Goal: Task Accomplishment & Management: Complete application form

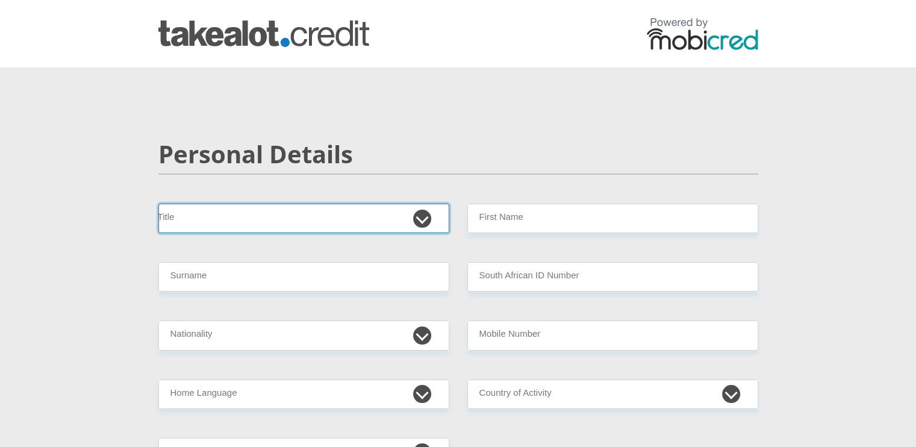
click at [366, 218] on select "Mr Ms Mrs Dr Other" at bounding box center [303, 219] width 291 height 30
select select "Mr"
click at [158, 204] on select "Mr Ms Mrs Dr Other" at bounding box center [303, 219] width 291 height 30
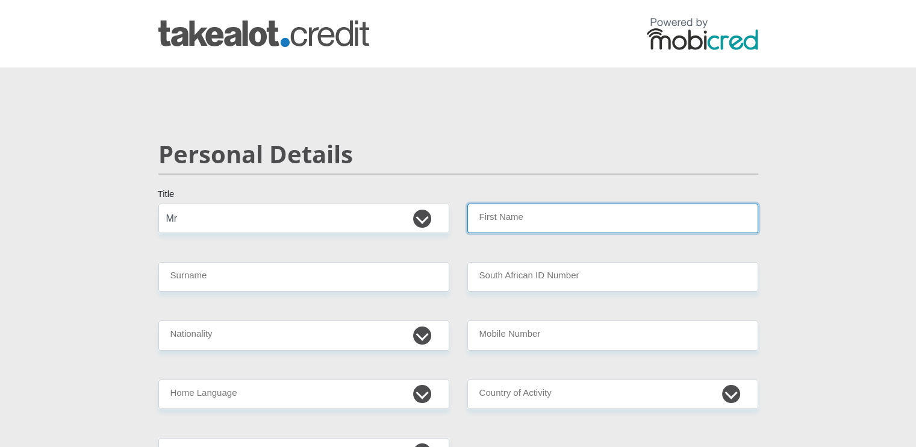
click at [553, 222] on input "First Name" at bounding box center [613, 219] width 291 height 30
type input "Wiaan"
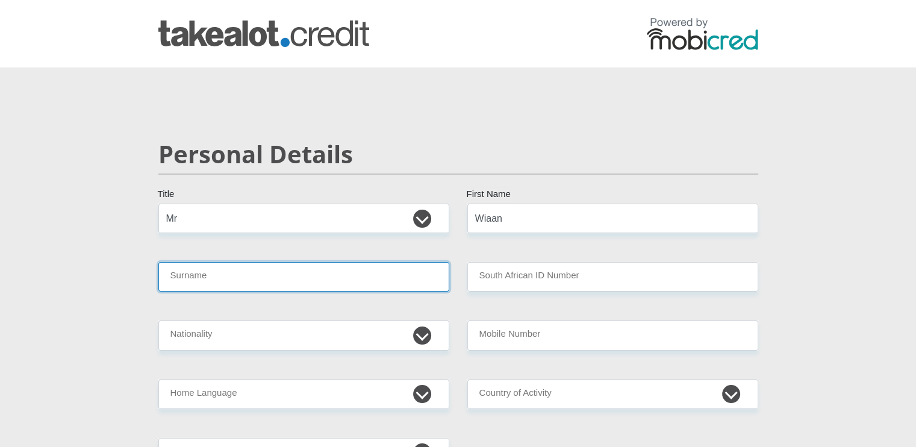
type input "Haasbroek"
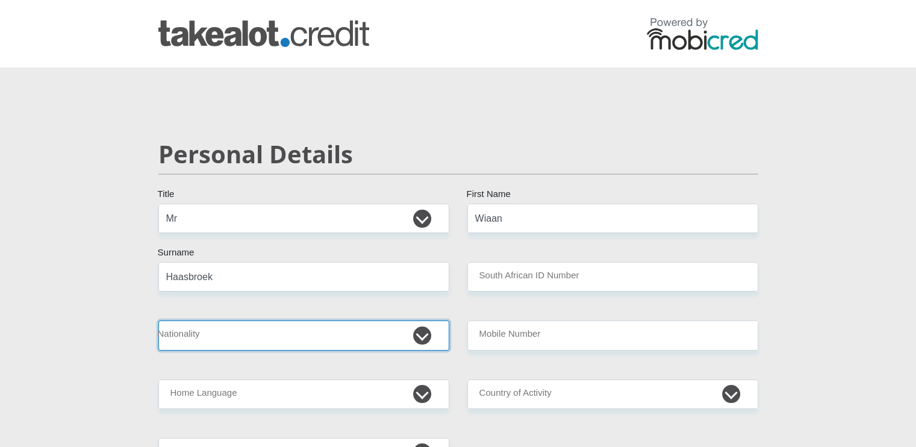
select select "ZAF"
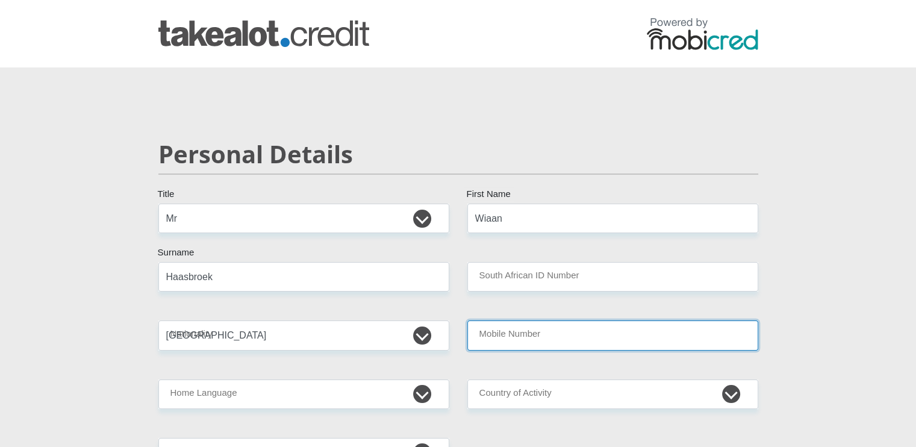
type input "0655672983"
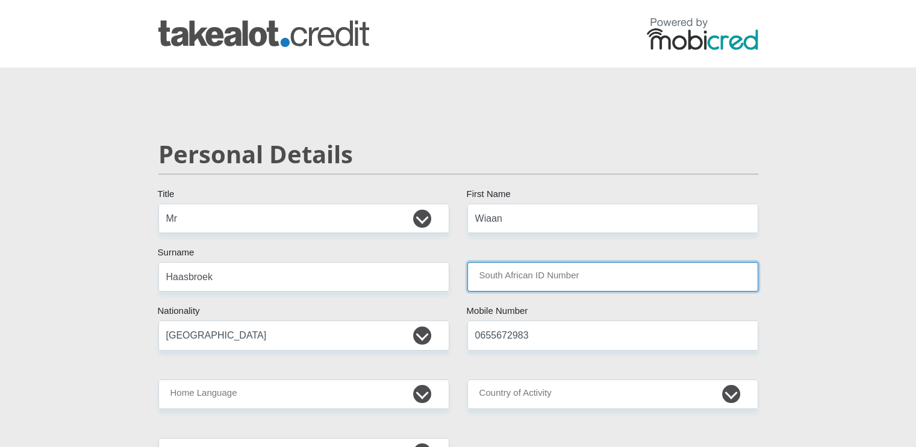
click at [566, 270] on input "South African ID Number" at bounding box center [613, 277] width 291 height 30
click at [724, 279] on input "8804255191089" at bounding box center [613, 277] width 291 height 30
type input "8804255191089"
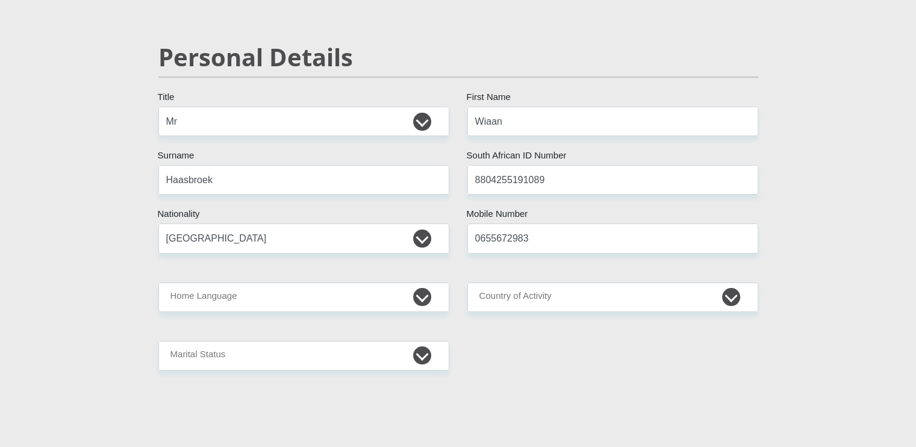
scroll to position [98, 0]
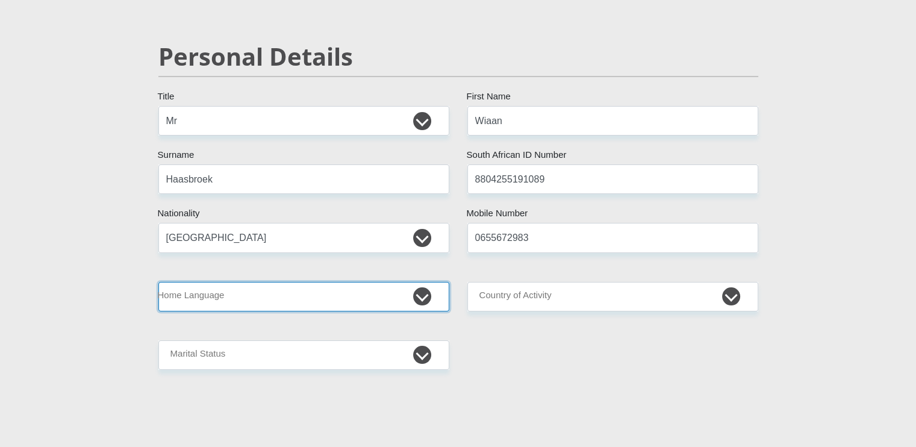
click at [257, 299] on select "Afrikaans English Sepedi South Ndebele Southern Sotho Swati Tsonga Tswana Venda…" at bounding box center [303, 297] width 291 height 30
select select "eng"
click at [158, 282] on select "Afrikaans English Sepedi South Ndebele Southern Sotho Swati Tsonga Tswana Venda…" at bounding box center [303, 297] width 291 height 30
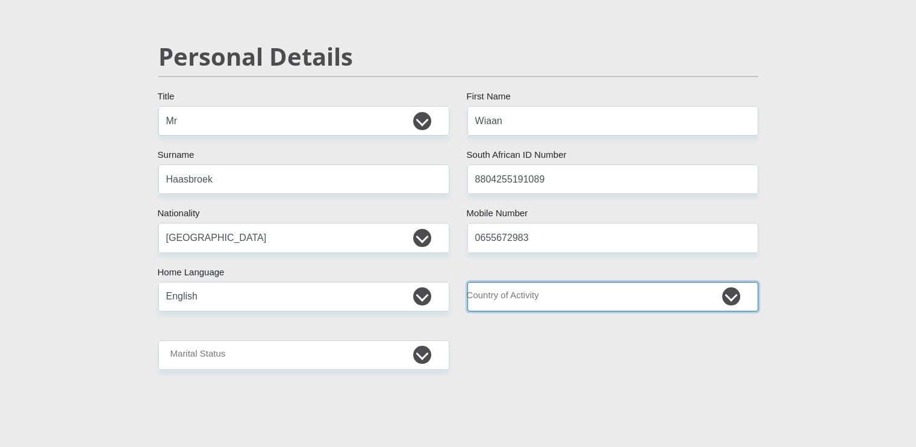
click at [556, 305] on select "South Africa Afghanistan Aland Islands Albania Algeria America Samoa American V…" at bounding box center [613, 297] width 291 height 30
select select "ZAF"
click at [468, 282] on select "South Africa Afghanistan Aland Islands Albania Algeria America Samoa American V…" at bounding box center [613, 297] width 291 height 30
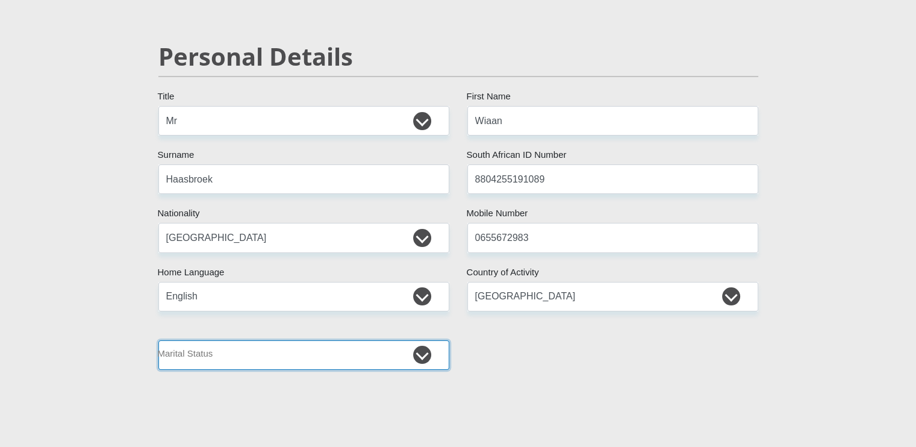
click at [252, 354] on select "Married ANC Single Divorced Widowed Married COP or Customary Law" at bounding box center [303, 355] width 291 height 30
select select "2"
click at [158, 340] on select "Married ANC Single Divorced Widowed Married COP or Customary Law" at bounding box center [303, 355] width 291 height 30
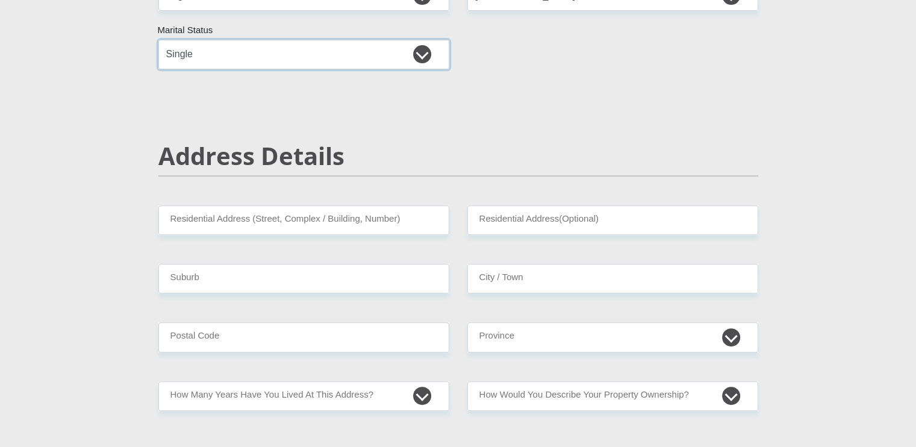
scroll to position [399, 0]
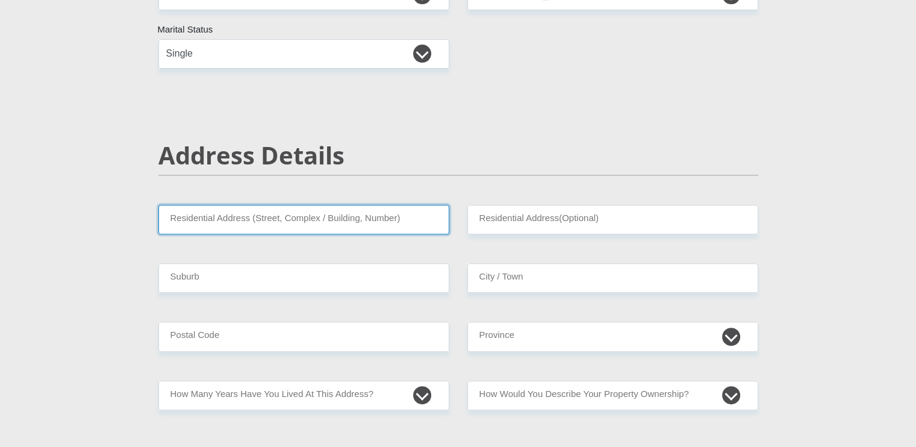
click at [254, 211] on input "Residential Address (Street, Complex / Building, Number)" at bounding box center [303, 220] width 291 height 30
type input "43 Spence Street"
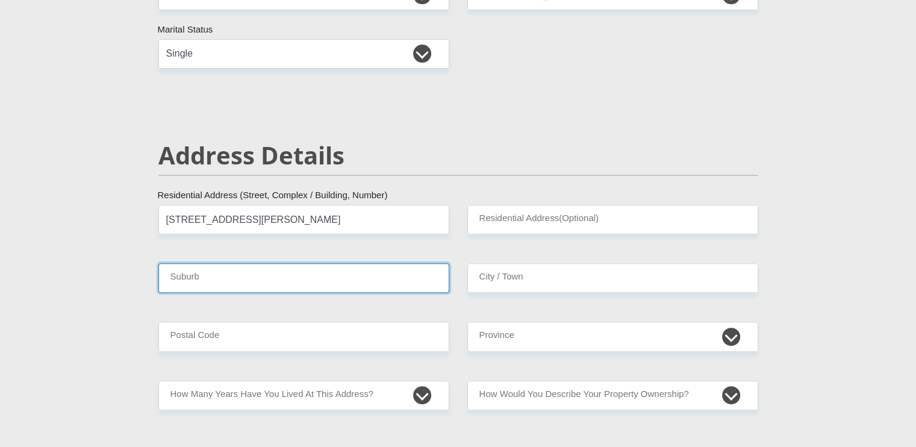
type input "Lamberts Bay"
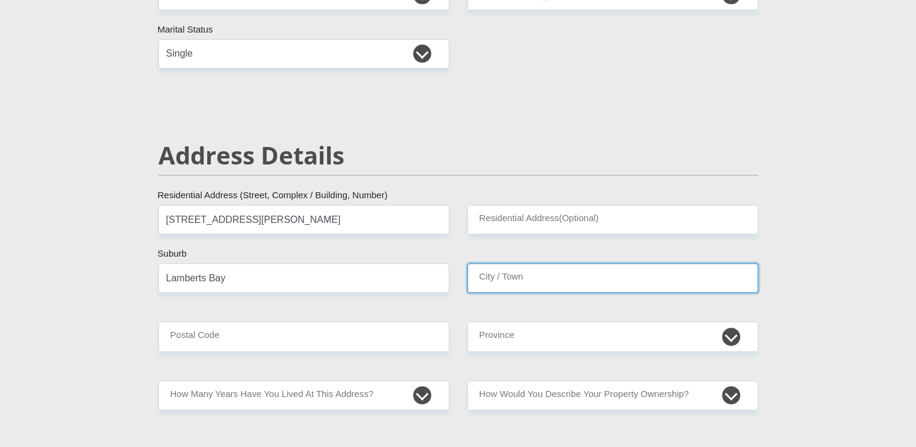
type input "Lamberts Bay"
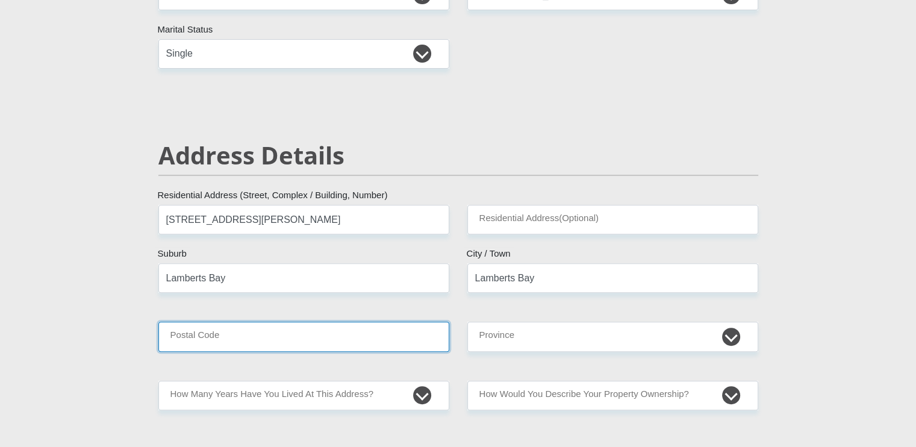
type input "8130"
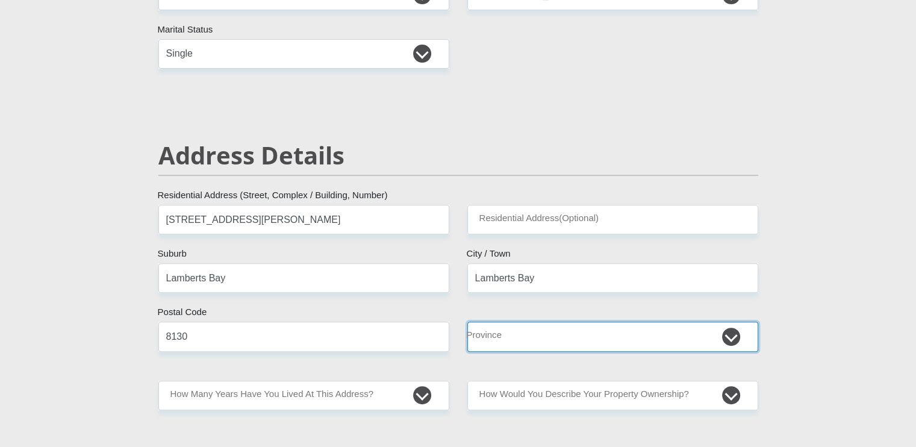
click at [528, 341] on select "Eastern Cape Free State Gauteng KwaZulu-Natal Limpopo Mpumalanga Northern Cape …" at bounding box center [613, 337] width 291 height 30
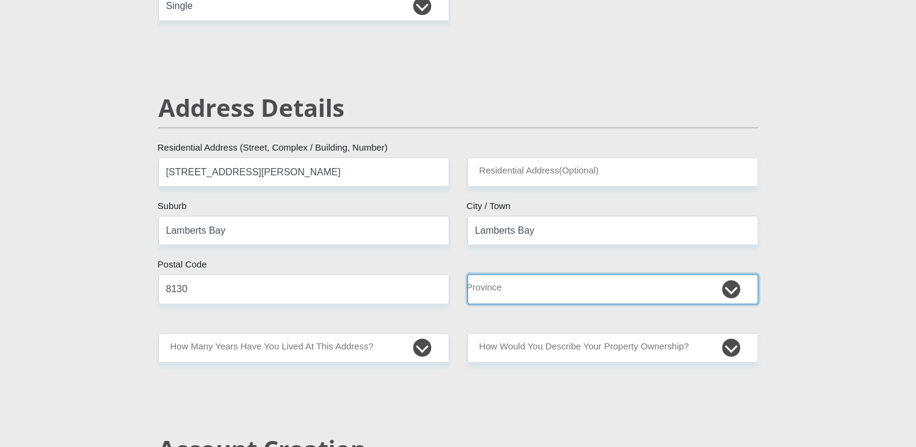
scroll to position [448, 0]
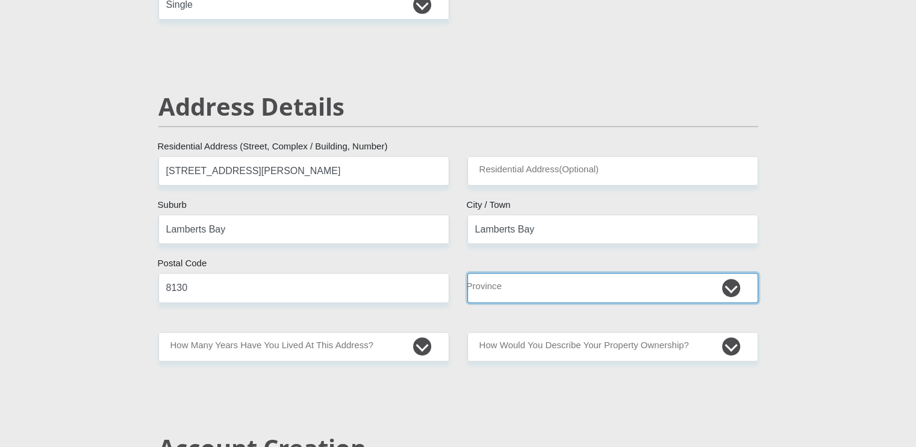
click at [531, 287] on select "Eastern Cape Free State Gauteng KwaZulu-Natal Limpopo Mpumalanga Northern Cape …" at bounding box center [613, 288] width 291 height 30
click at [521, 285] on select "Eastern Cape Free State Gauteng KwaZulu-Natal Limpopo Mpumalanga Northern Cape …" at bounding box center [613, 288] width 291 height 30
select select "Western Cape"
click at [468, 273] on select "Eastern Cape Free State Gauteng KwaZulu-Natal Limpopo Mpumalanga Northern Cape …" at bounding box center [613, 288] width 291 height 30
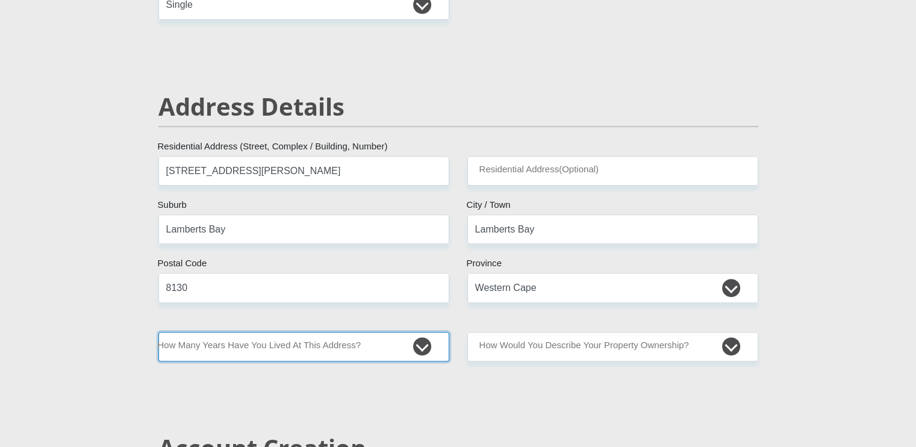
click at [334, 352] on select "less than 1 year 1-3 years 3-5 years 5+ years" at bounding box center [303, 347] width 291 height 30
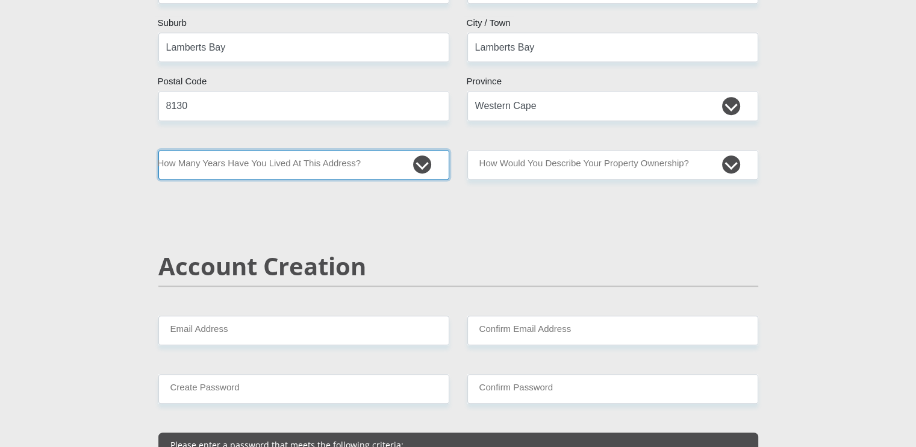
click at [420, 173] on select "less than 1 year 1-3 years 3-5 years 5+ years" at bounding box center [303, 165] width 291 height 30
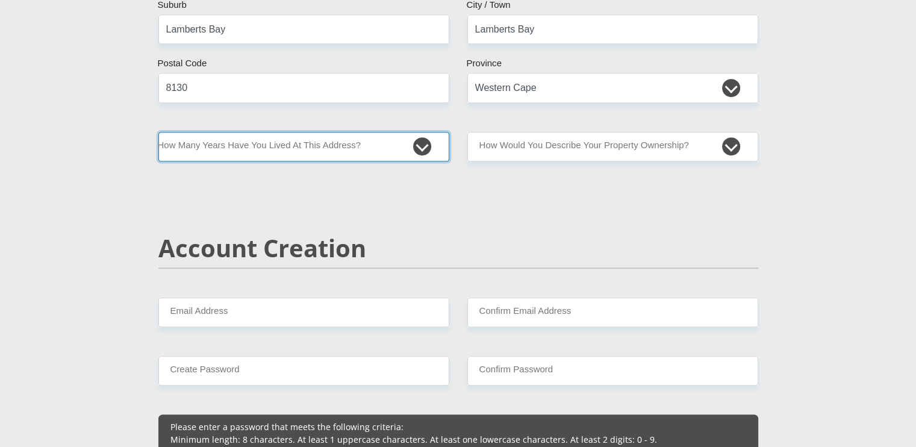
click at [400, 136] on select "less than 1 year 1-3 years 3-5 years 5+ years" at bounding box center [303, 147] width 291 height 30
click at [399, 138] on select "less than 1 year 1-3 years 3-5 years 5+ years" at bounding box center [303, 146] width 291 height 30
drag, startPoint x: 399, startPoint y: 138, endPoint x: 190, endPoint y: 226, distance: 226.3
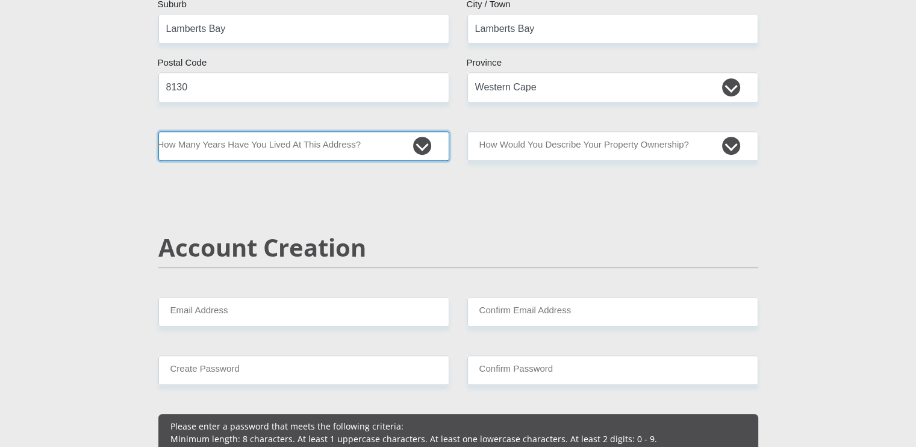
select select "4"
click at [158, 131] on select "less than 1 year 1-3 years 3-5 years 5+ years" at bounding box center [303, 146] width 291 height 30
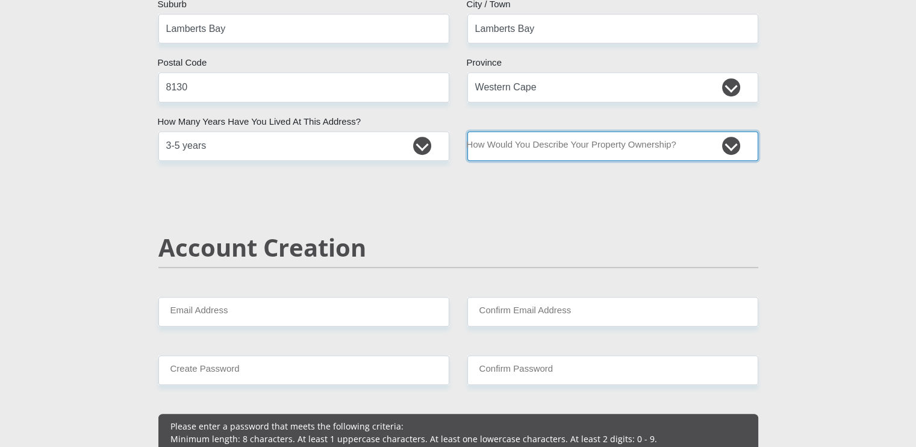
click at [545, 145] on select "Owned Rented Family Owned Company Dwelling" at bounding box center [613, 146] width 291 height 30
select select "parents"
click at [468, 131] on select "Owned Rented Family Owned Company Dwelling" at bounding box center [613, 146] width 291 height 30
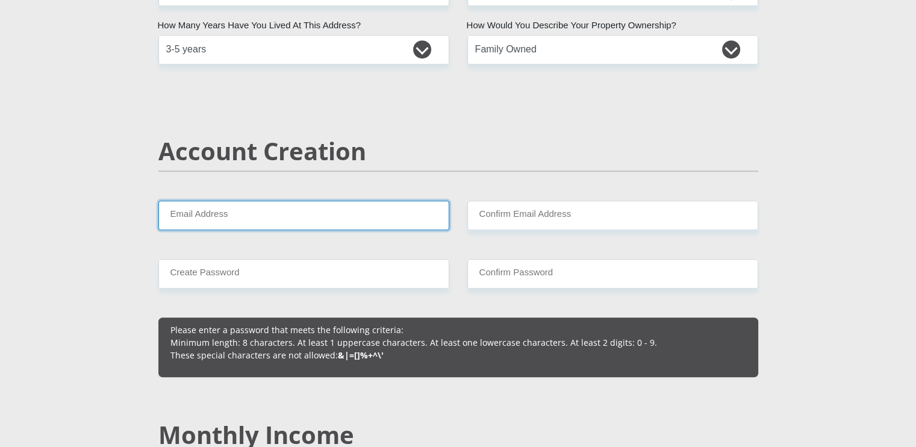
click at [327, 213] on input "Email Address" at bounding box center [303, 216] width 291 height 30
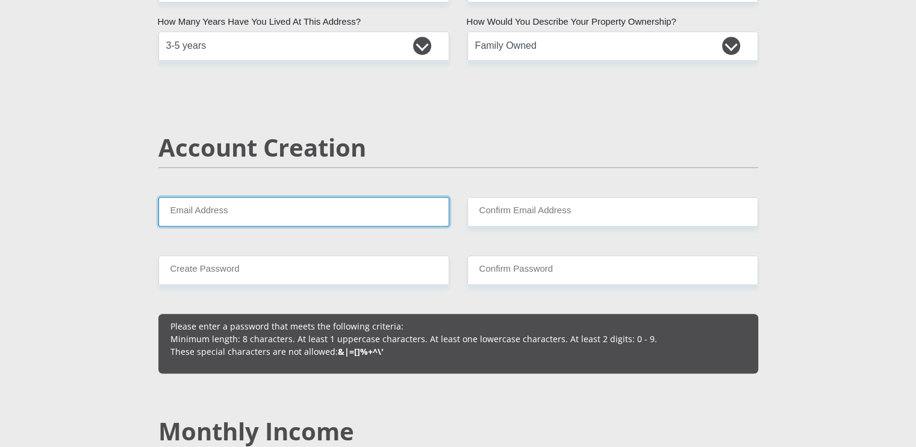
scroll to position [749, 0]
click at [327, 211] on input "Email Address" at bounding box center [303, 211] width 291 height 30
type input "haasbroek.wiaan007@gmail.com"
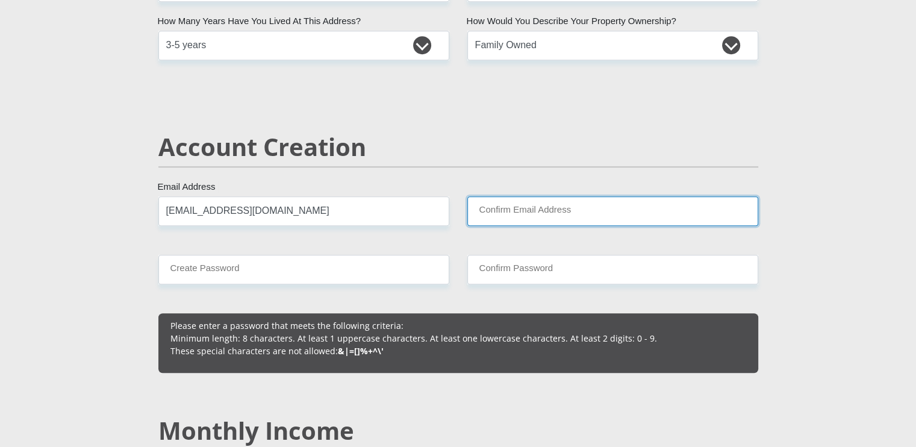
type input "haasbroek.wiaan007@gmail.com"
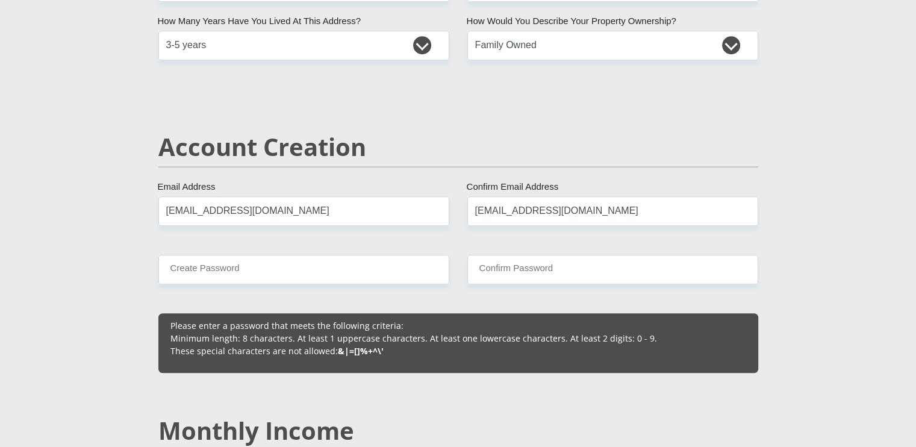
type input "0655672983"
type input "Wiaan"
type input "Haasbroek"
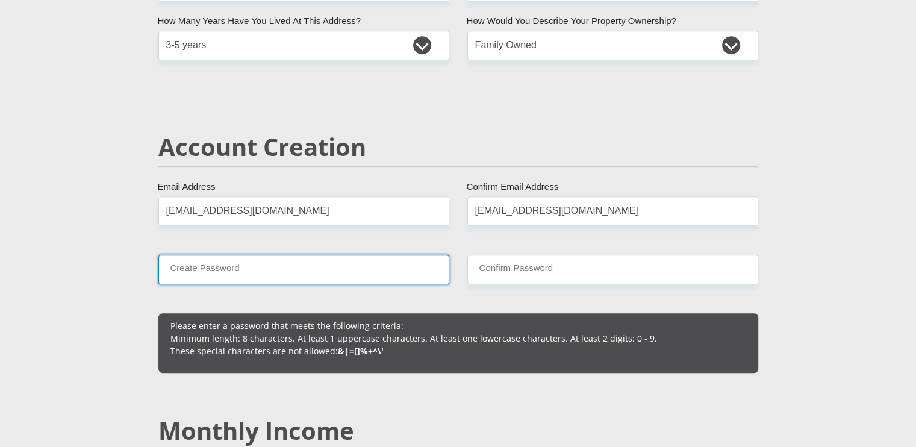
click at [295, 274] on input "Create Password" at bounding box center [303, 270] width 291 height 30
type input "Wh15151425!@"
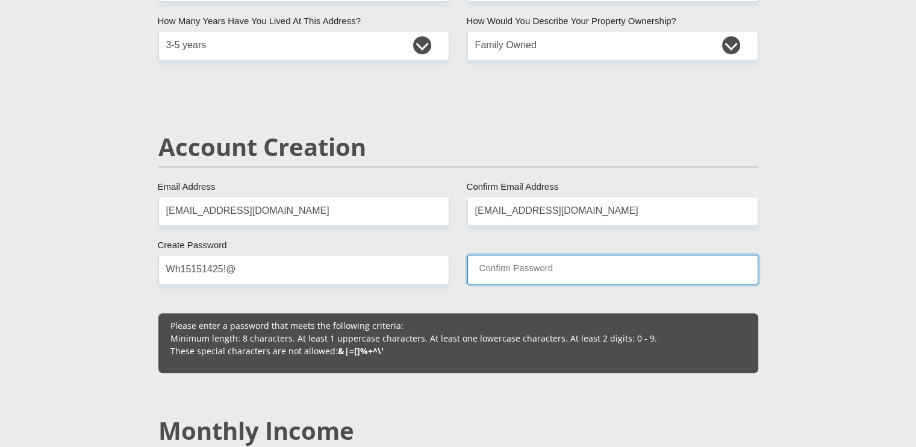
click at [548, 265] on input "Confirm Password" at bounding box center [613, 270] width 291 height 30
type input "Wh15151425!@"
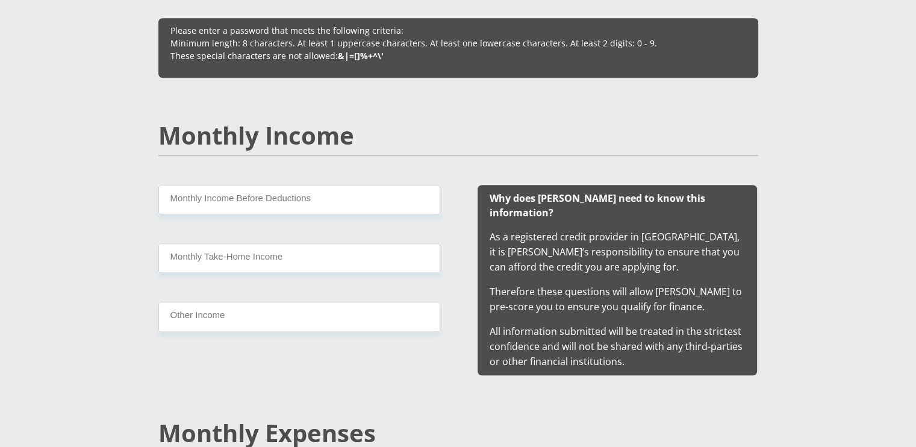
scroll to position [1046, 0]
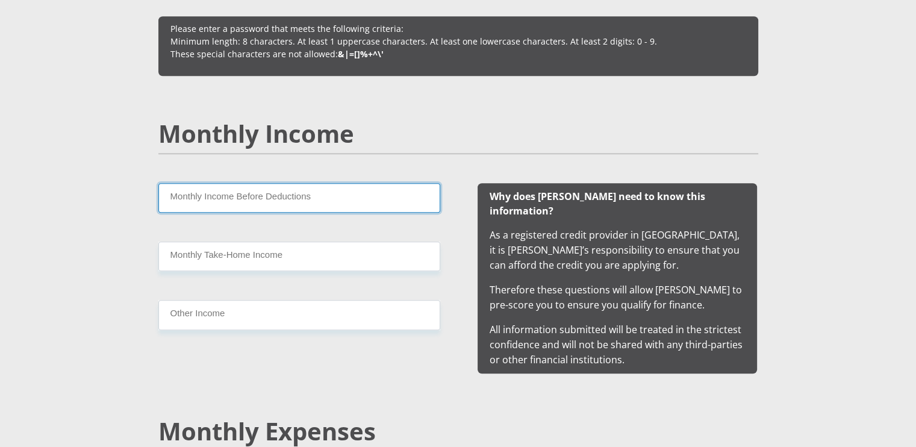
click at [274, 183] on input "Monthly Income Before Deductions" at bounding box center [299, 198] width 282 height 30
type input "40000"
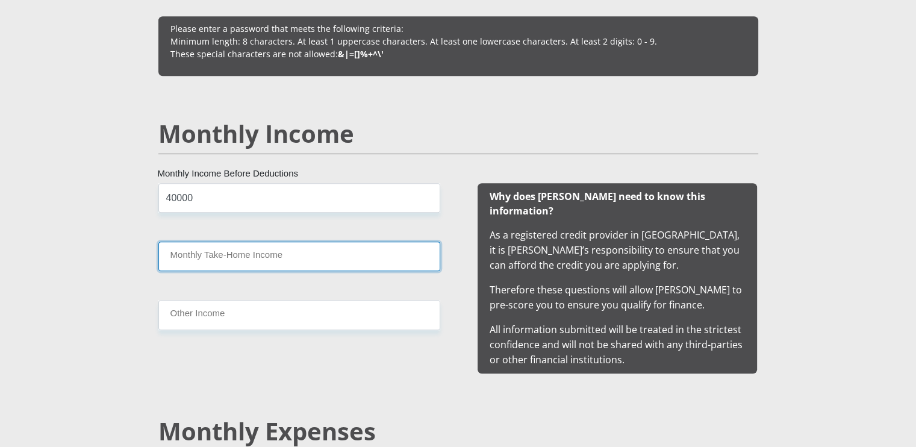
click at [246, 265] on input "Monthly Take-Home Income" at bounding box center [299, 257] width 282 height 30
type input "35000"
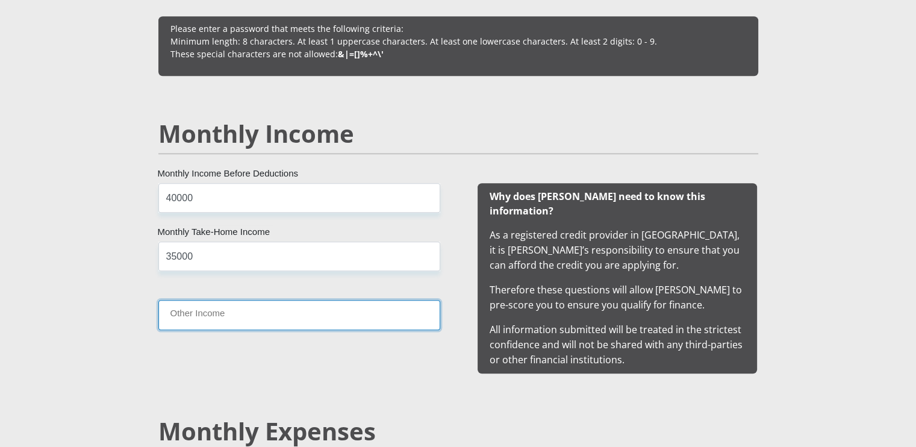
click at [240, 319] on input "Other Income" at bounding box center [299, 315] width 282 height 30
type input "0"
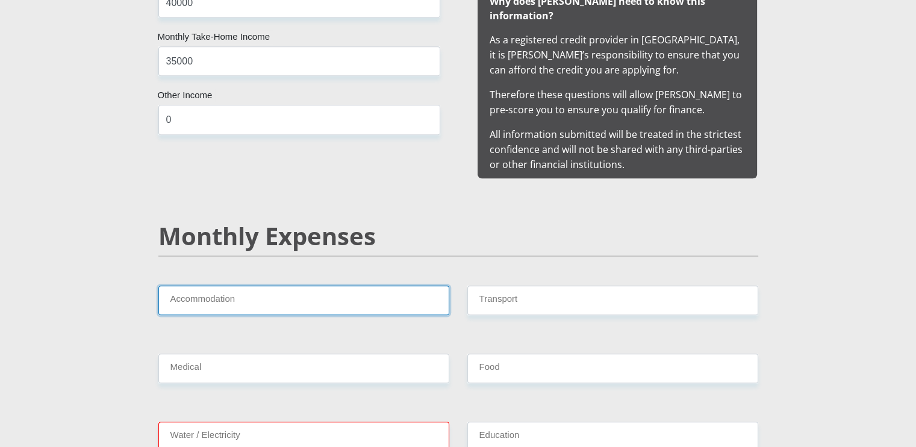
click at [240, 288] on input "Accommodation" at bounding box center [303, 301] width 291 height 30
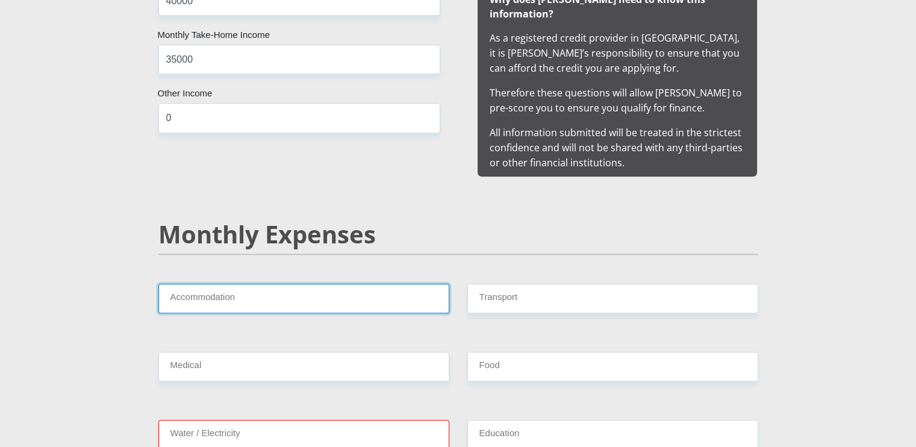
scroll to position [1245, 0]
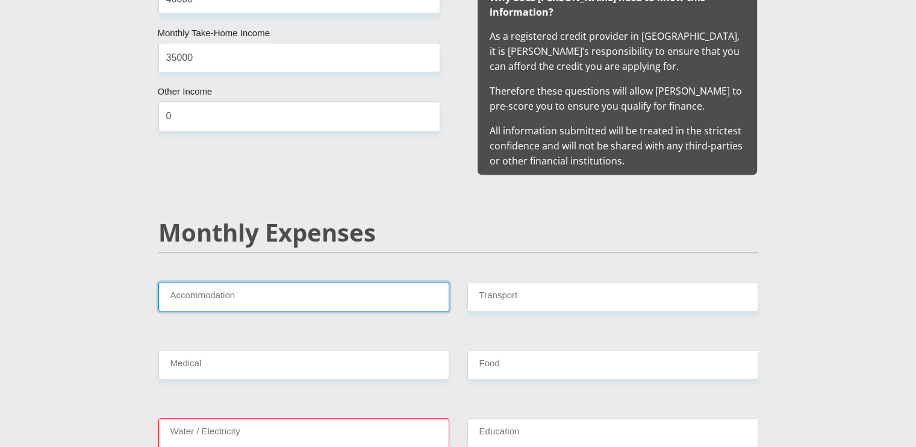
click at [239, 282] on input "Accommodation" at bounding box center [303, 297] width 291 height 30
type input "0"
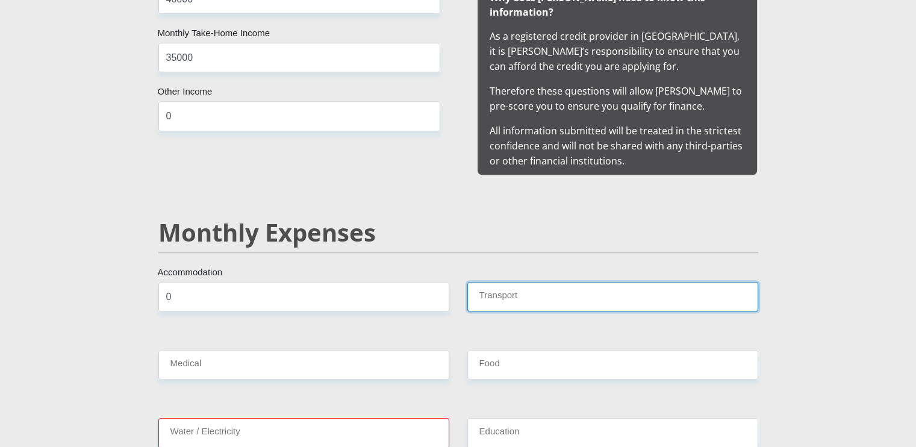
click at [520, 282] on input "Transport" at bounding box center [613, 297] width 291 height 30
type input "4000"
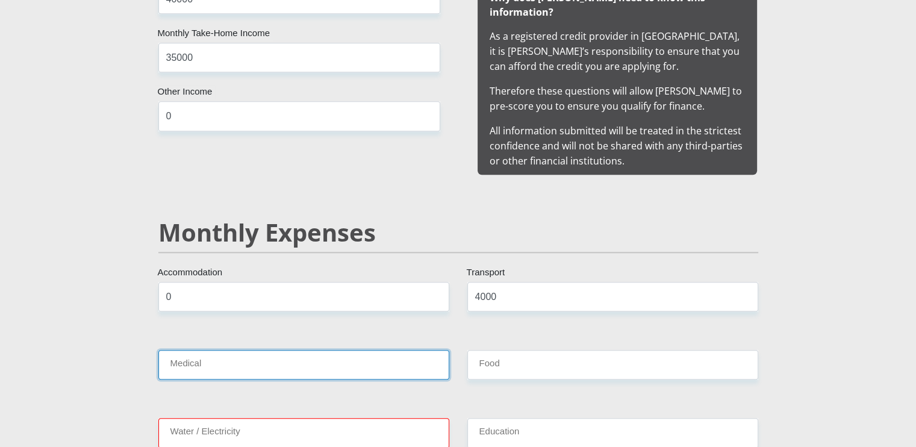
click at [316, 352] on input "Medical" at bounding box center [303, 365] width 291 height 30
click at [175, 350] on input "3200" at bounding box center [303, 365] width 291 height 30
type input "3600"
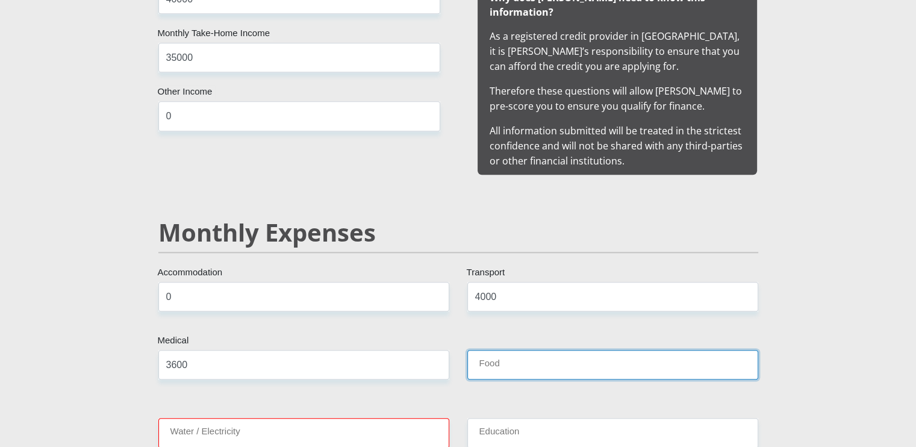
click at [507, 350] on input "Food" at bounding box center [613, 365] width 291 height 30
type input "8000"
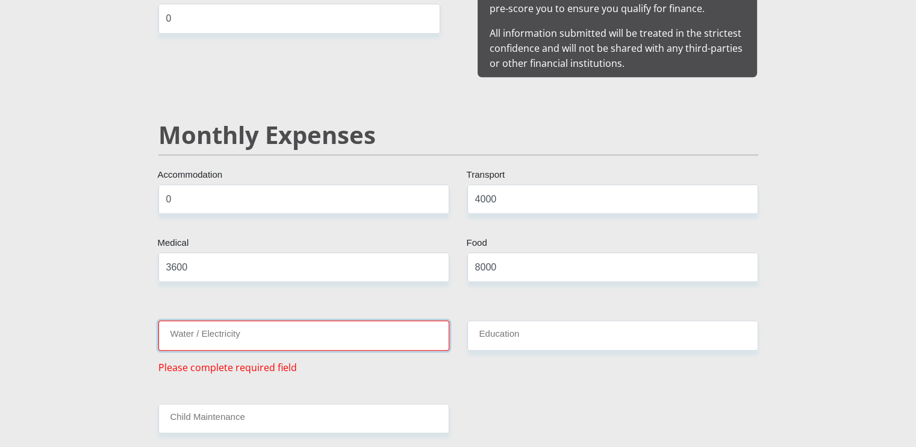
click at [243, 325] on input "Water / Electricity" at bounding box center [303, 336] width 291 height 30
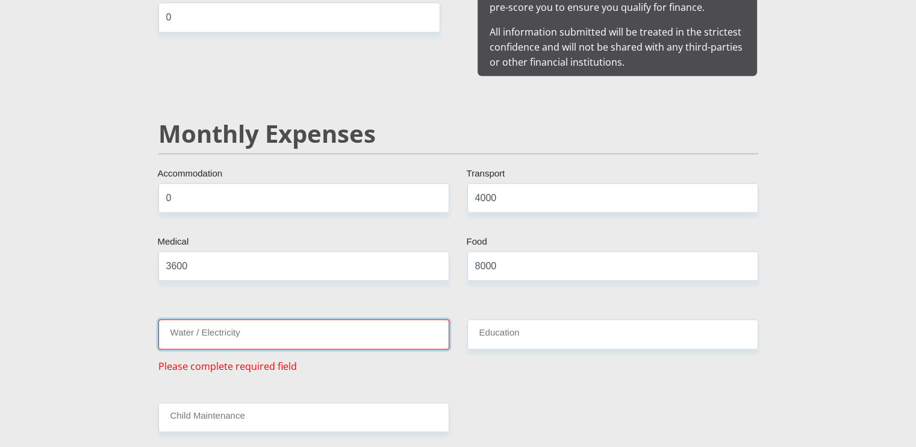
scroll to position [1345, 0]
click at [219, 318] on input "Water / Electricity" at bounding box center [303, 333] width 291 height 30
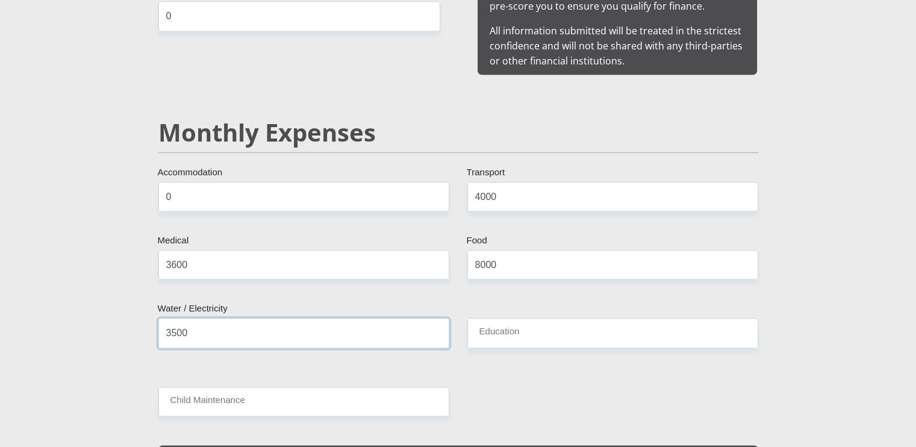
type input "3500"
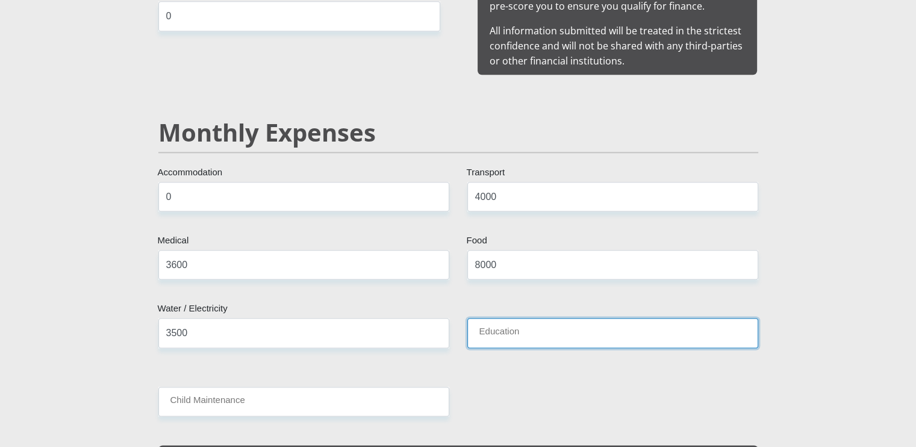
click at [519, 321] on input "Education" at bounding box center [613, 333] width 291 height 30
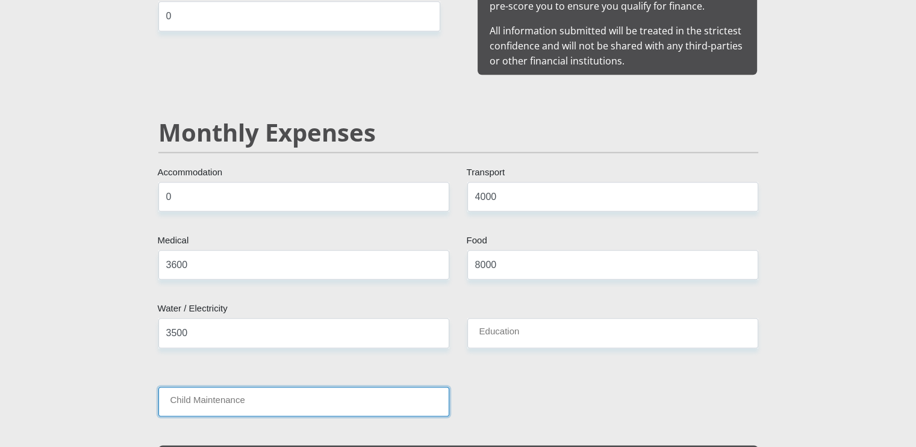
click at [434, 393] on input "Child Maintenance" at bounding box center [303, 402] width 291 height 30
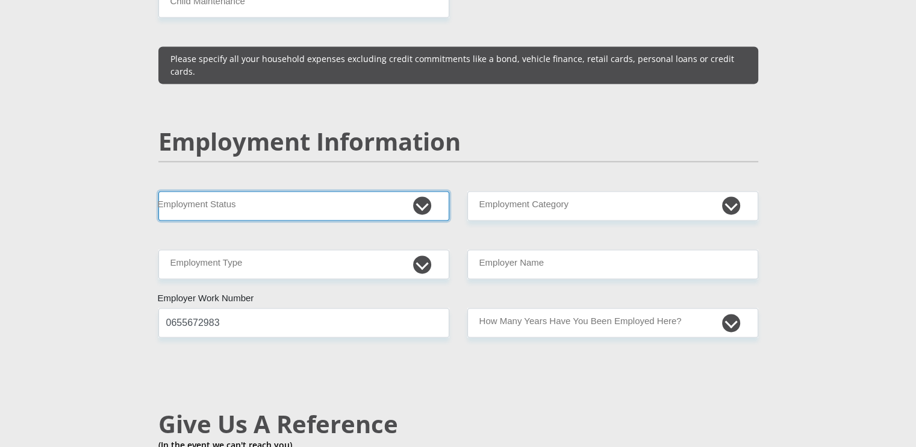
click at [348, 191] on select "Permanent/Full-time Part-time/Casual Contract Worker Self-Employed Housewife Re…" at bounding box center [303, 206] width 291 height 30
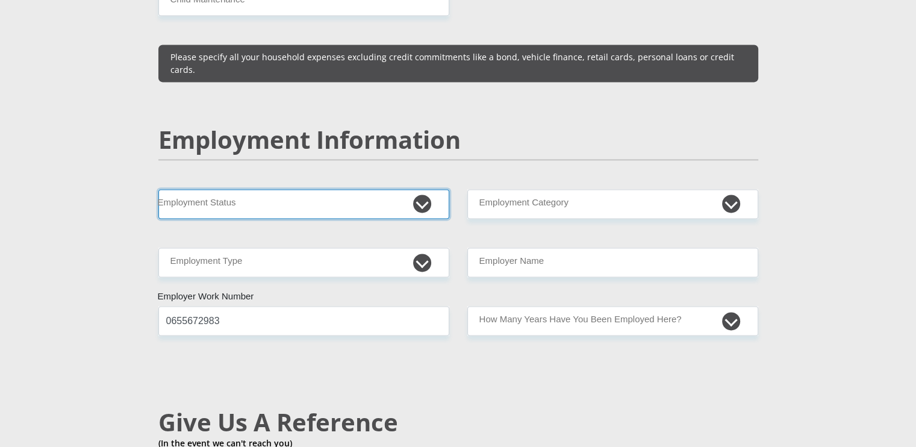
scroll to position [1746, 0]
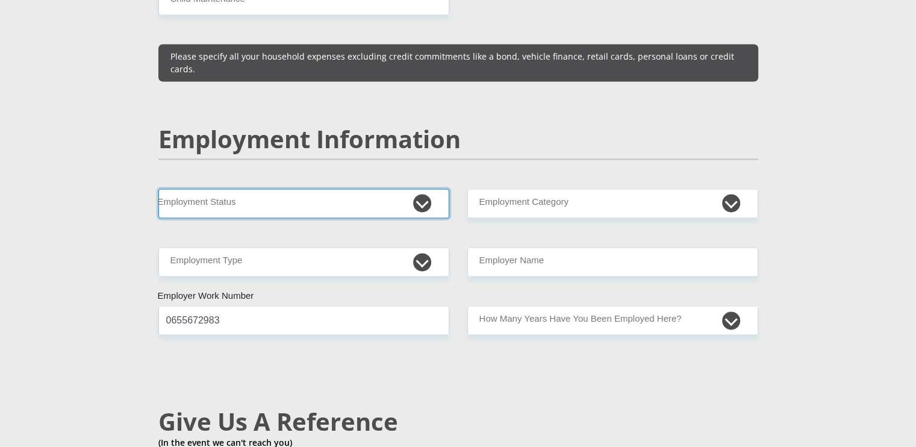
click at [348, 189] on select "Permanent/Full-time Part-time/Casual Contract Worker Self-Employed Housewife Re…" at bounding box center [303, 204] width 291 height 30
click at [325, 189] on select "Permanent/Full-time Part-time/Casual Contract Worker Self-Employed Housewife Re…" at bounding box center [303, 204] width 291 height 30
select select "4"
click at [158, 189] on select "Permanent/Full-time Part-time/Casual Contract Worker Self-Employed Housewife Re…" at bounding box center [303, 204] width 291 height 30
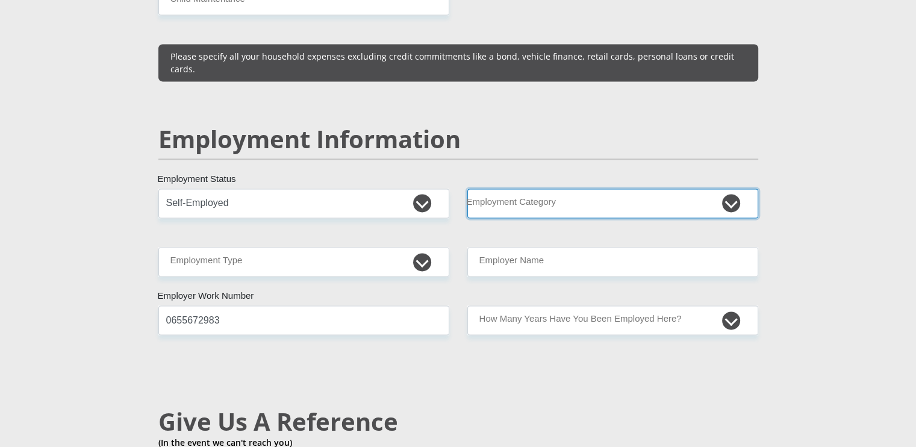
click at [564, 189] on select "AGRICULTURE ALCOHOL & TOBACCO CONSTRUCTION MATERIALS METALLURGY EQUIPMENT FOR R…" at bounding box center [613, 204] width 291 height 30
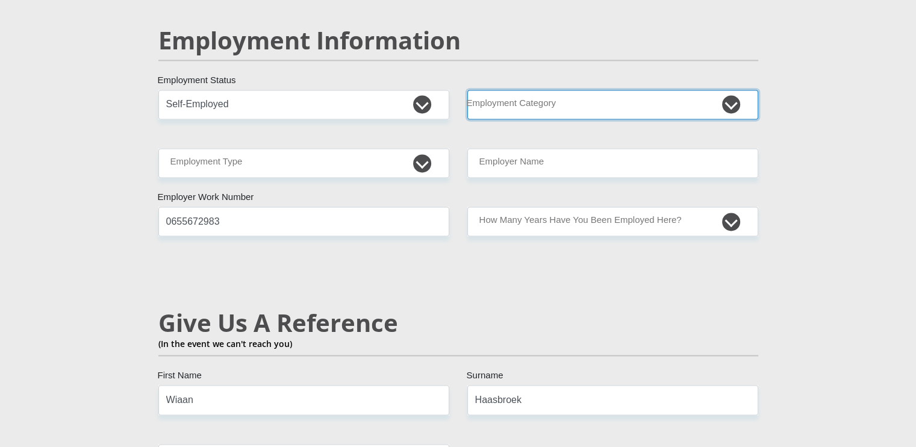
click at [595, 90] on select "AGRICULTURE ALCOHOL & TOBACCO CONSTRUCTION MATERIALS METALLURGY EQUIPMENT FOR R…" at bounding box center [613, 105] width 291 height 30
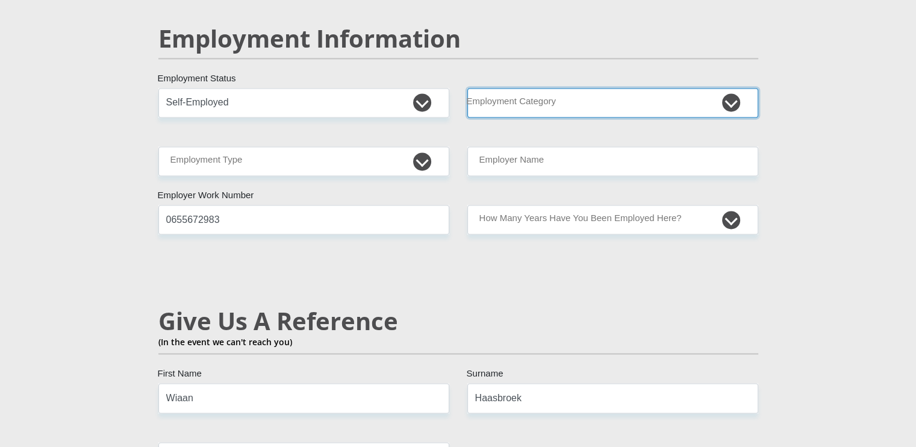
click at [595, 88] on select "AGRICULTURE ALCOHOL & TOBACCO CONSTRUCTION MATERIALS METALLURGY EQUIPMENT FOR R…" at bounding box center [613, 103] width 291 height 30
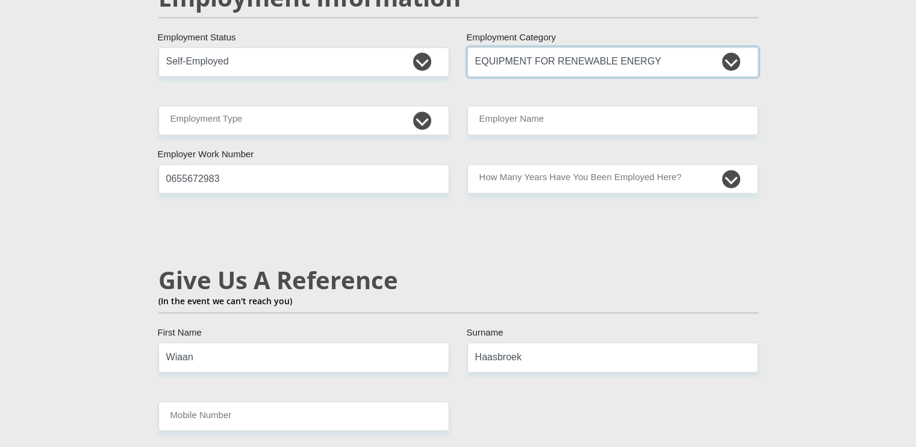
scroll to position [1887, 0]
click at [583, 48] on select "AGRICULTURE ALCOHOL & TOBACCO CONSTRUCTION MATERIALS METALLURGY EQUIPMENT FOR R…" at bounding box center [613, 63] width 291 height 30
select select "32"
click at [468, 48] on select "AGRICULTURE ALCOHOL & TOBACCO CONSTRUCTION MATERIALS METALLURGY EQUIPMENT FOR R…" at bounding box center [613, 63] width 291 height 30
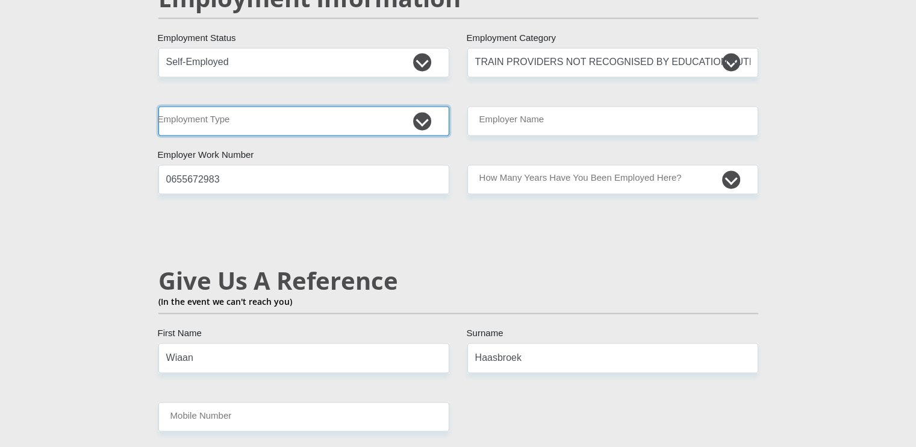
click at [335, 106] on select "College/Lecturer Craft Seller Creative Driver Executive Farmer Forces - Non Com…" at bounding box center [303, 121] width 291 height 30
click at [158, 106] on select "College/Lecturer Craft Seller Creative Driver Executive Farmer Forces - Non Com…" at bounding box center [303, 121] width 291 height 30
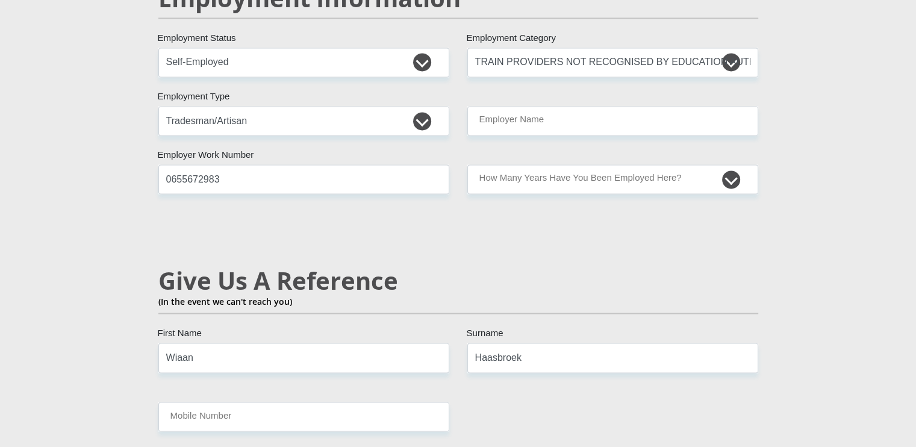
click at [329, 360] on div "Mr Ms Mrs Dr Other Title Wiaan First Name Haasbroek Surname 8804255191089 South…" at bounding box center [458, 34] width 618 height 3437
click at [280, 106] on select "College/Lecturer Craft Seller Creative Driver Executive Farmer Forces - Non Com…" at bounding box center [303, 121] width 291 height 30
select select "Teacher"
click at [158, 106] on select "College/Lecturer Craft Seller Creative Driver Executive Farmer Forces - Non Com…" at bounding box center [303, 121] width 291 height 30
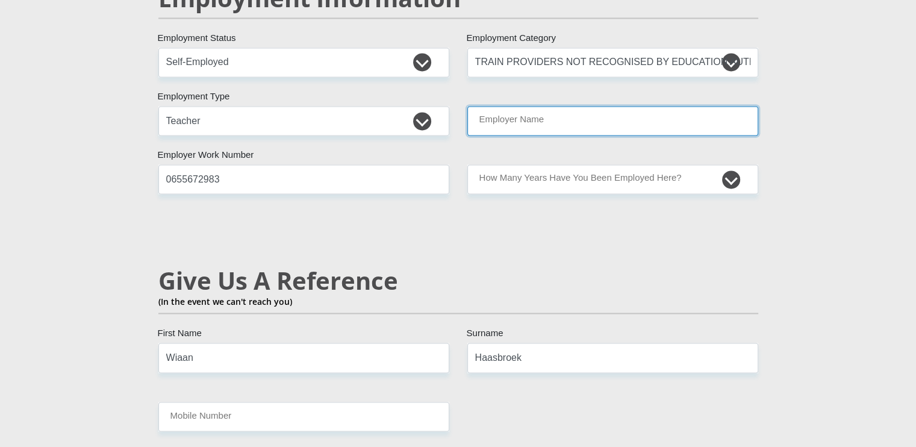
click at [518, 106] on input "Employer Name" at bounding box center [613, 121] width 291 height 30
type input "Wiaan"
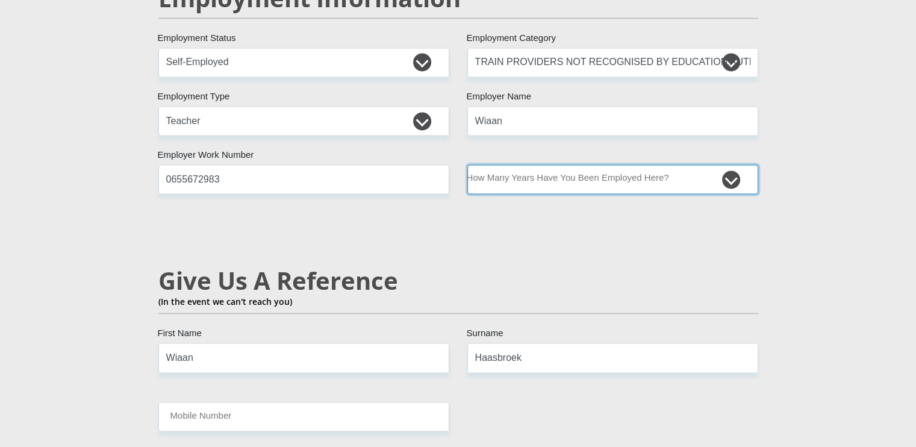
click at [566, 164] on select "less than 1 year 1-3 years 3-5 years 5+ years" at bounding box center [613, 179] width 291 height 30
select select "48"
click at [468, 164] on select "less than 1 year 1-3 years 3-5 years 5+ years" at bounding box center [613, 179] width 291 height 30
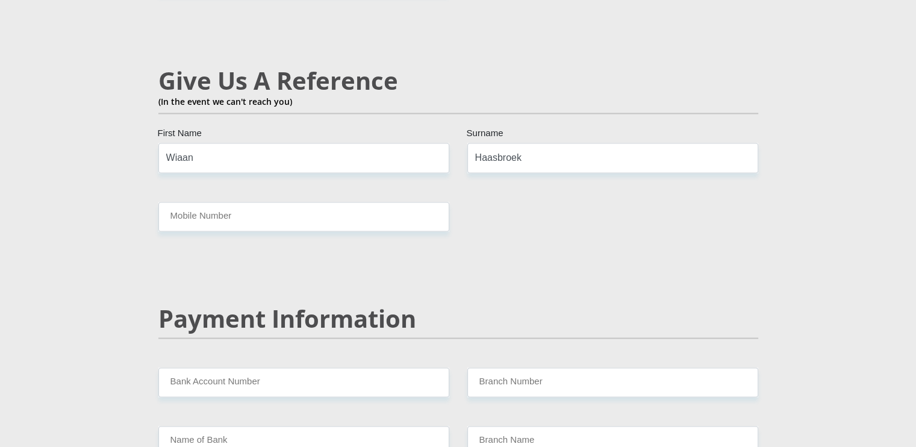
scroll to position [2087, 0]
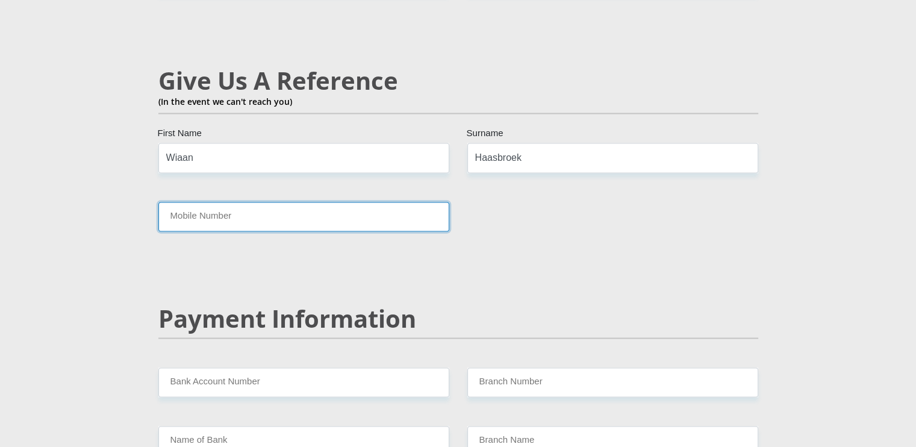
click at [286, 202] on input "Mobile Number" at bounding box center [303, 217] width 291 height 30
type input "0655672983"
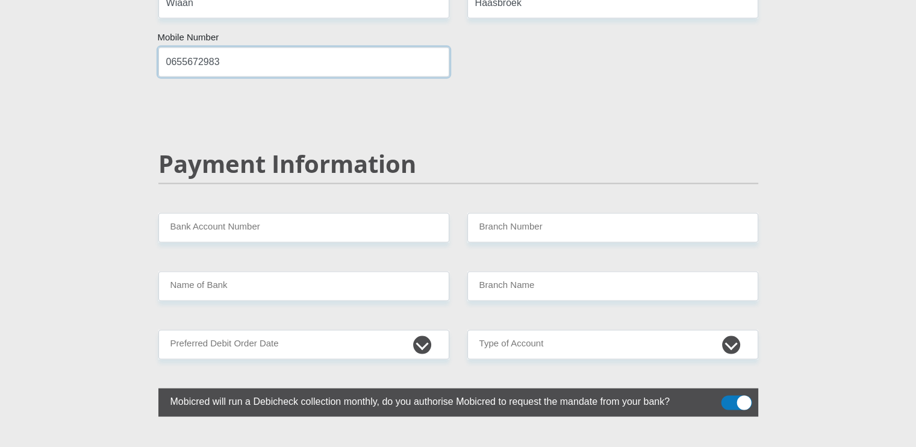
scroll to position [2288, 0]
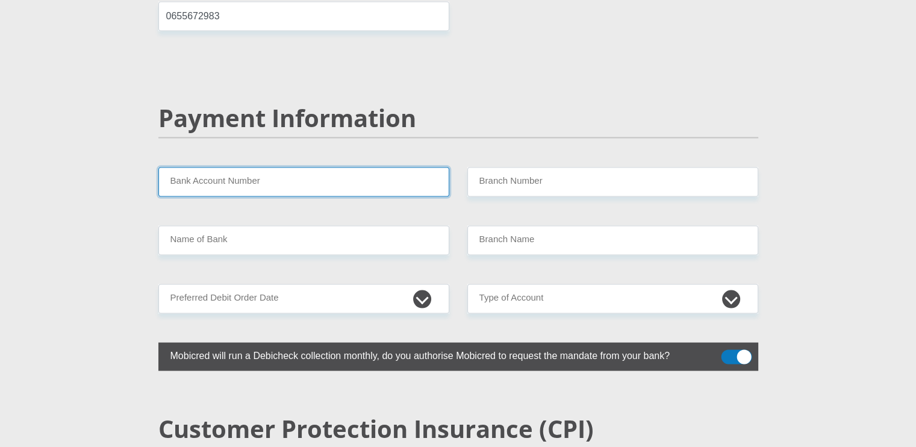
click at [252, 167] on input "Bank Account Number" at bounding box center [303, 182] width 291 height 30
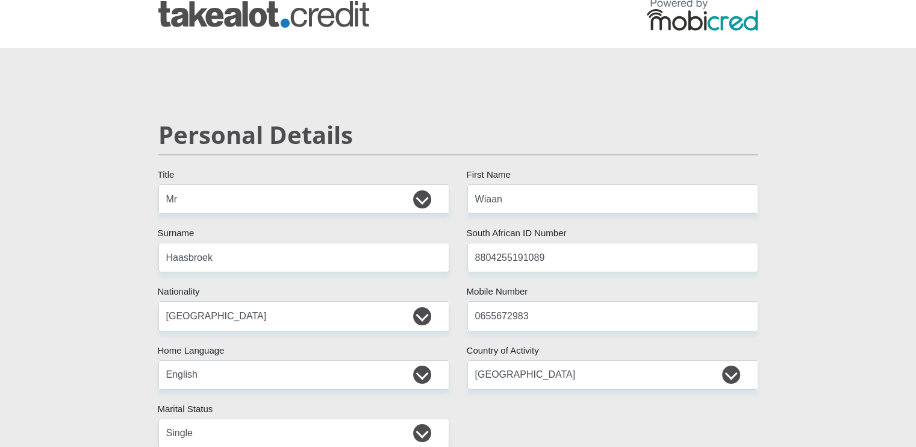
scroll to position [0, 0]
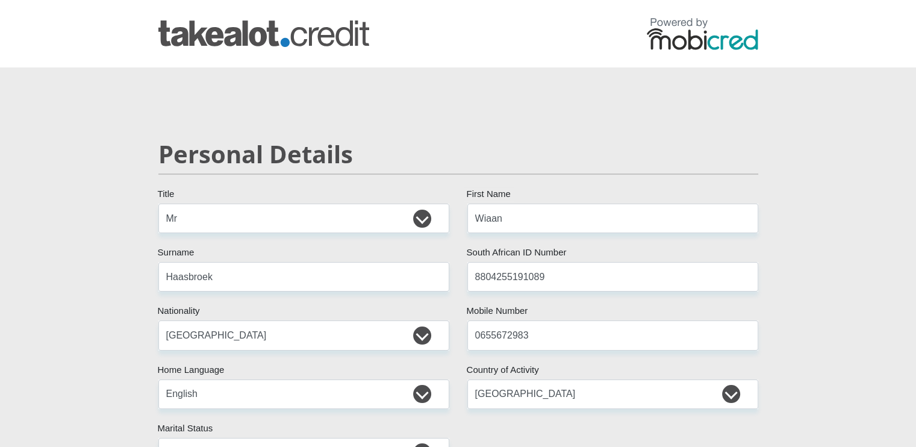
click at [268, 42] on img at bounding box center [263, 33] width 211 height 27
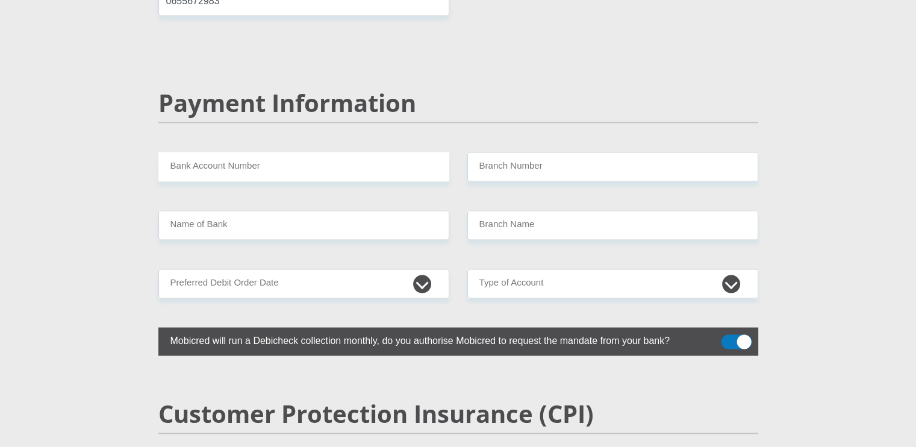
scroll to position [2303, 0]
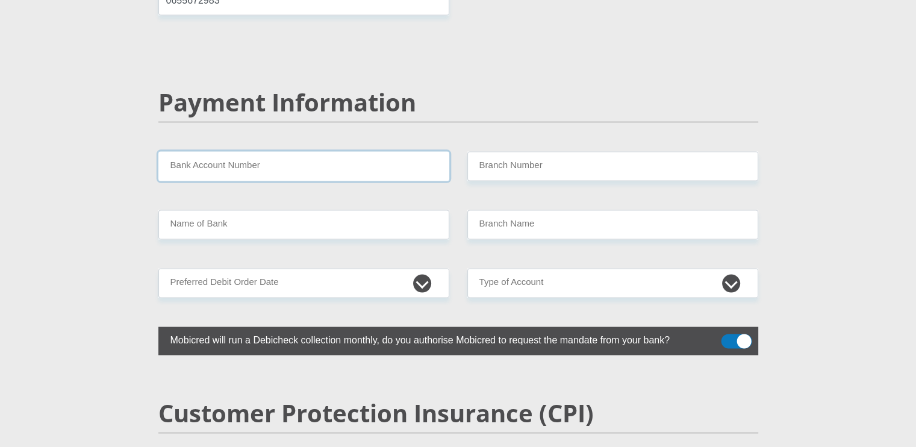
click at [276, 152] on input "Bank Account Number" at bounding box center [303, 167] width 291 height 30
type input "62632554178"
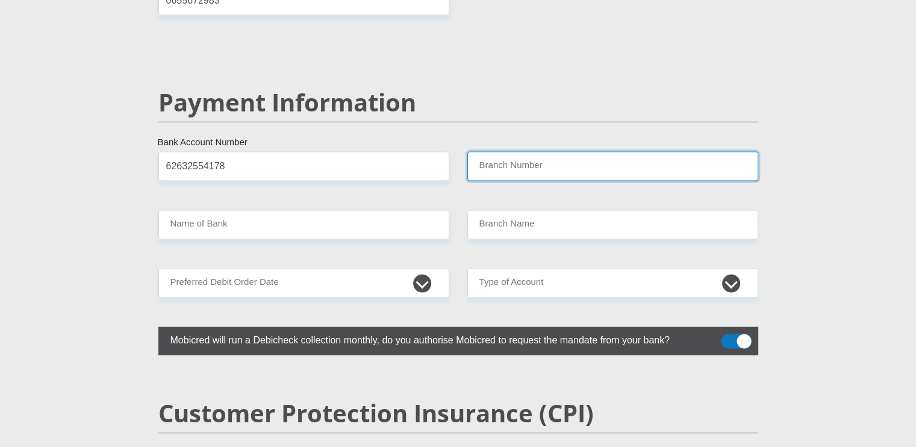
click at [597, 152] on input "Branch Number" at bounding box center [613, 167] width 291 height 30
type input "200206"
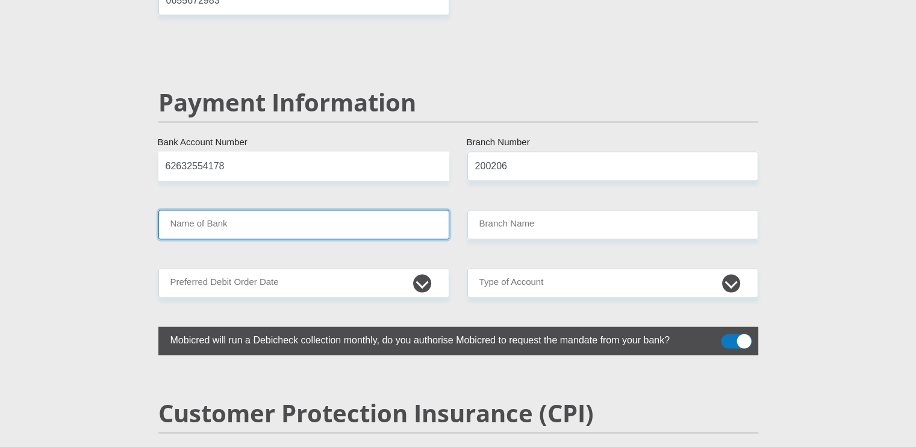
click at [349, 210] on input "Name of Bank" at bounding box center [303, 225] width 291 height 30
type input "FIRSTRAND BANK"
type input "CLANWILLIAM 194"
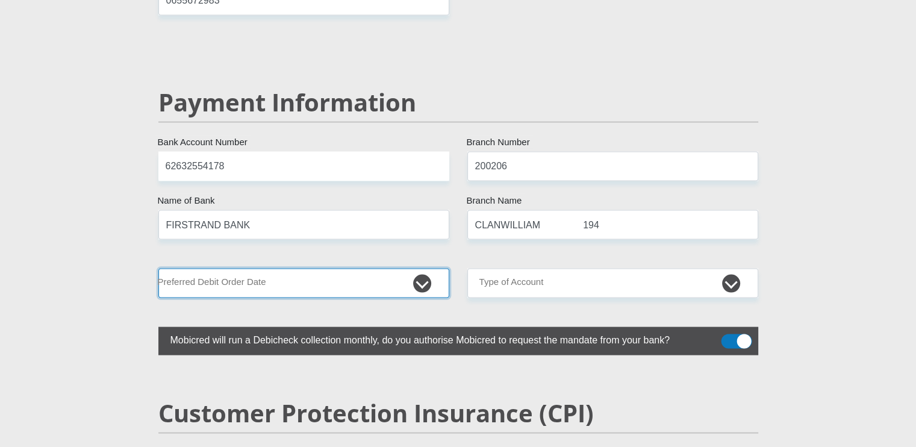
click at [345, 269] on select "1st 2nd 3rd 4th 5th 7th 18th 19th 20th 21st 22nd 23rd 24th 25th 26th 27th 28th …" at bounding box center [303, 284] width 291 height 30
click at [339, 269] on select "1st 2nd 3rd 4th 5th 7th 18th 19th 20th 21st 22nd 23rd 24th 25th 26th 27th 28th …" at bounding box center [303, 284] width 291 height 30
select select "5"
click at [158, 269] on select "1st 2nd 3rd 4th 5th 7th 18th 19th 20th 21st 22nd 23rd 24th 25th 26th 27th 28th …" at bounding box center [303, 284] width 291 height 30
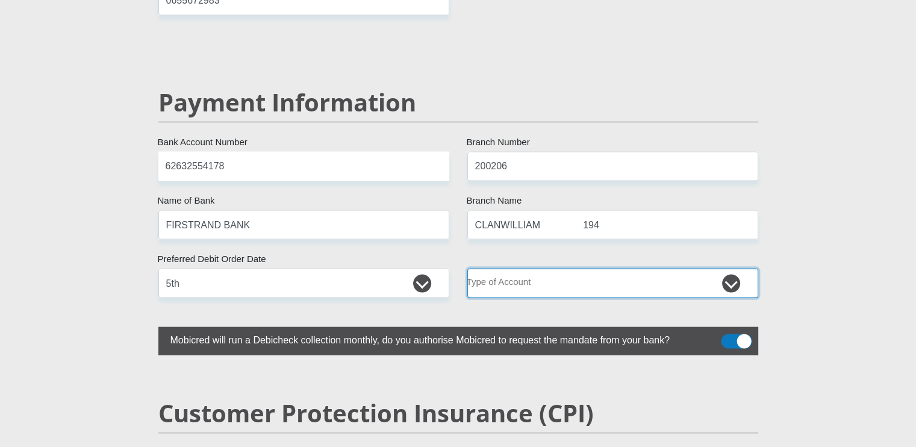
click at [539, 269] on select "Cheque Savings" at bounding box center [613, 284] width 291 height 30
select select "CUR"
click at [468, 269] on select "Cheque Savings" at bounding box center [613, 284] width 291 height 30
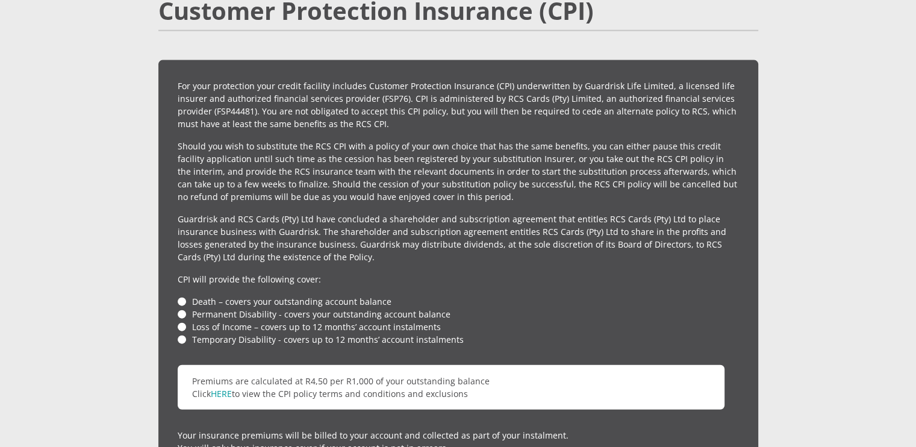
scroll to position [2704, 0]
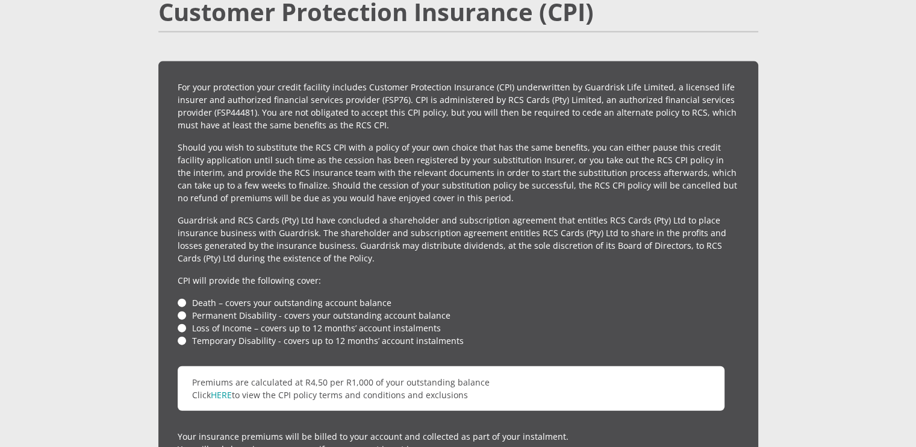
click at [184, 296] on li "Death – covers your outstanding account balance" at bounding box center [459, 302] width 562 height 13
click at [182, 309] on li "Permanent Disability - covers your outstanding account balance" at bounding box center [459, 315] width 562 height 13
click at [183, 322] on li "Loss of Income – covers up to 12 months’ account instalments" at bounding box center [459, 328] width 562 height 13
click at [182, 334] on li "Temporary Disability - covers up to 12 months’ account instalments" at bounding box center [459, 340] width 562 height 13
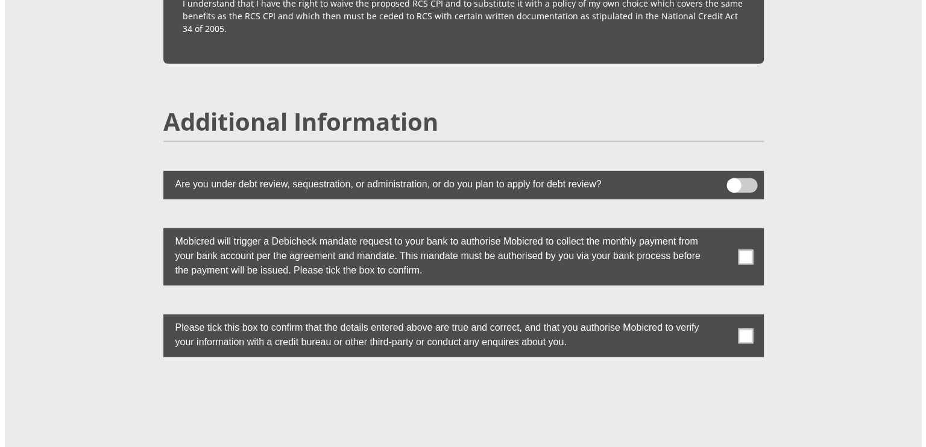
scroll to position [3207, 0]
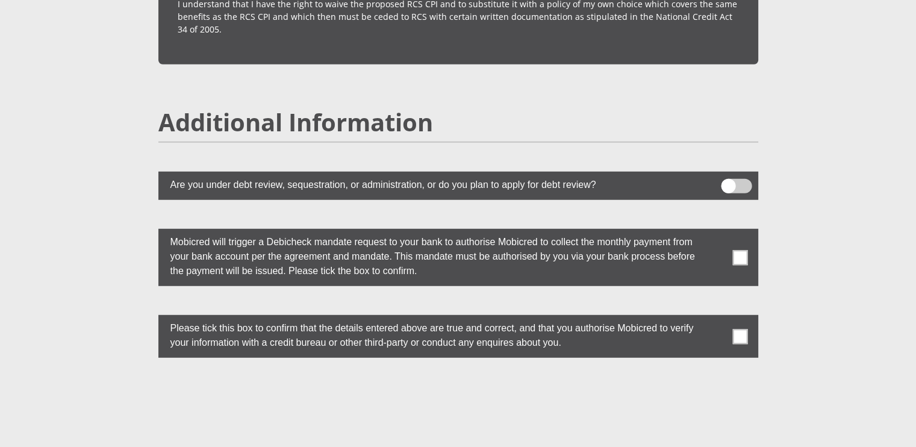
click at [731, 179] on span at bounding box center [736, 186] width 31 height 14
click at [728, 182] on input "checkbox" at bounding box center [728, 182] width 0 height 0
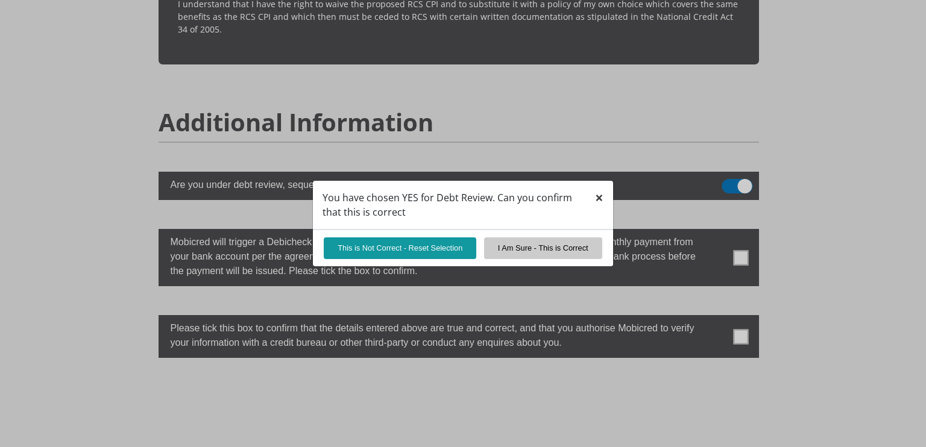
click at [595, 199] on span "×" at bounding box center [599, 197] width 8 height 20
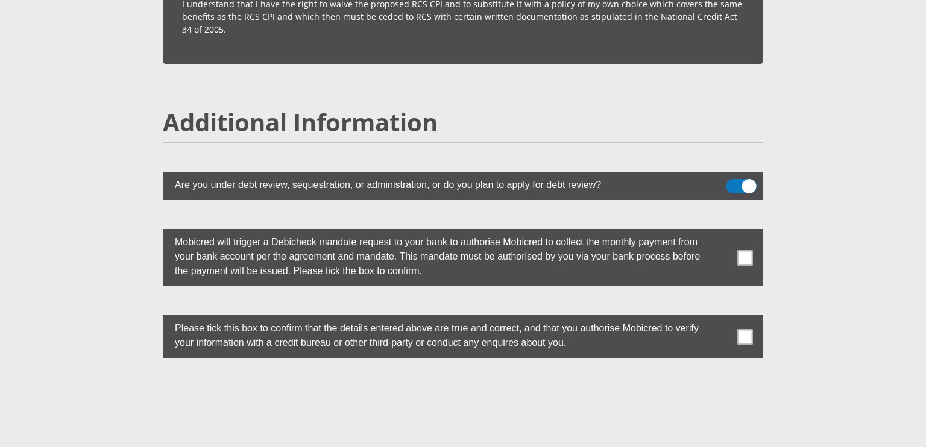
click at [745, 179] on span at bounding box center [741, 186] width 31 height 14
click at [733, 182] on input "checkbox" at bounding box center [733, 182] width 0 height 0
click at [745, 250] on span at bounding box center [745, 257] width 15 height 15
click at [721, 232] on input "checkbox" at bounding box center [721, 232] width 0 height 0
click at [744, 329] on span at bounding box center [745, 336] width 15 height 15
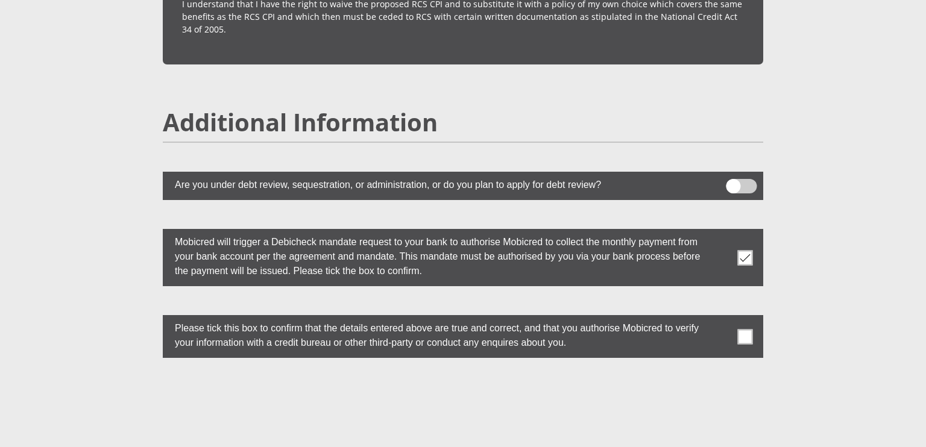
click at [721, 318] on input "checkbox" at bounding box center [721, 318] width 0 height 0
drag, startPoint x: 401, startPoint y: 0, endPoint x: 285, endPoint y: 81, distance: 141.1
click at [285, 108] on h2 "Additional Information" at bounding box center [463, 122] width 600 height 29
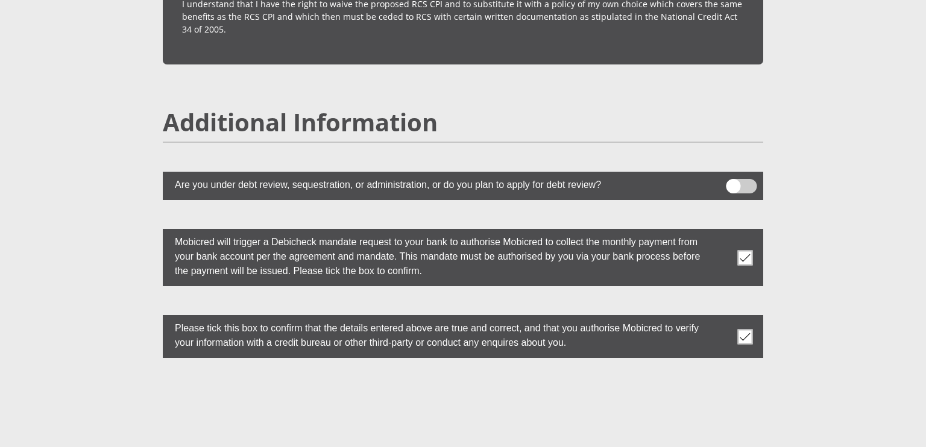
click at [595, 108] on h2 "Additional Information" at bounding box center [463, 122] width 600 height 29
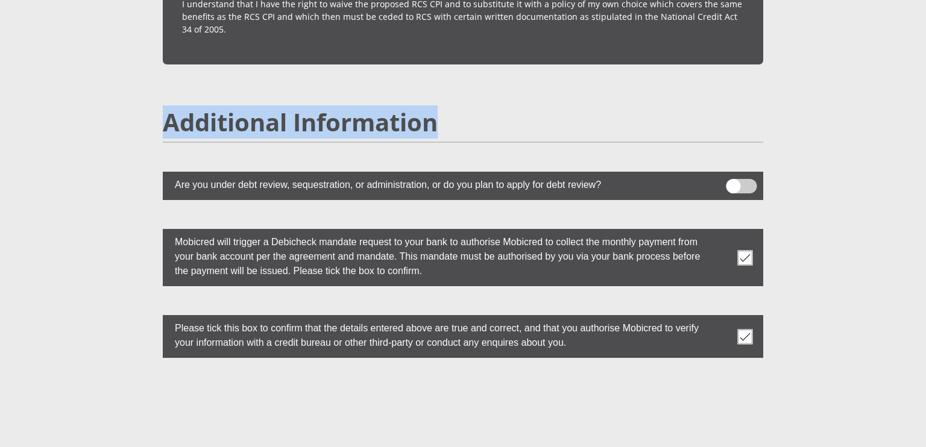
click at [595, 108] on h2 "Additional Information" at bounding box center [463, 122] width 600 height 29
click at [598, 108] on h2 "Additional Information" at bounding box center [463, 122] width 600 height 29
